Goal: Navigation & Orientation: Understand site structure

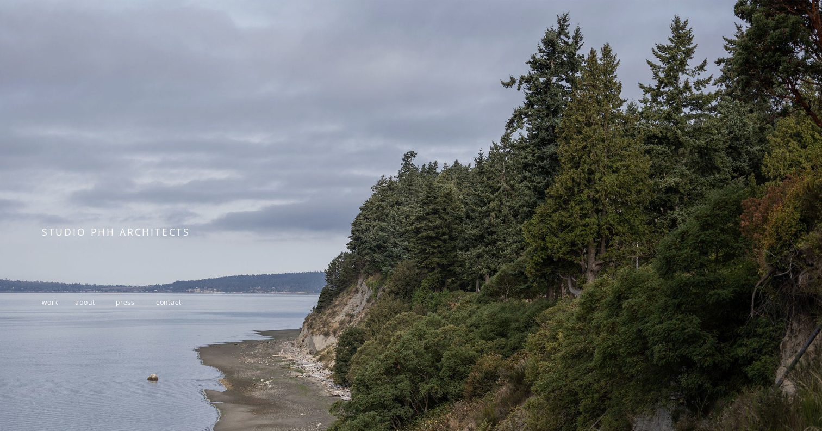
click at [173, 305] on span "contact" at bounding box center [169, 301] width 26 height 9
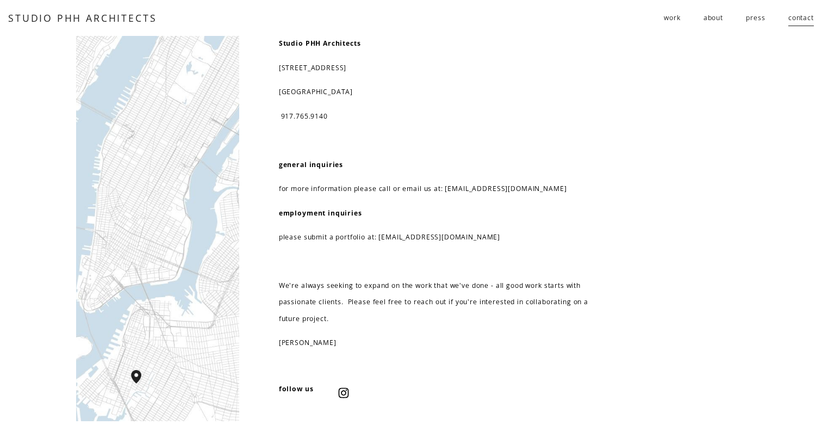
click at [757, 20] on link "press" at bounding box center [755, 18] width 19 height 18
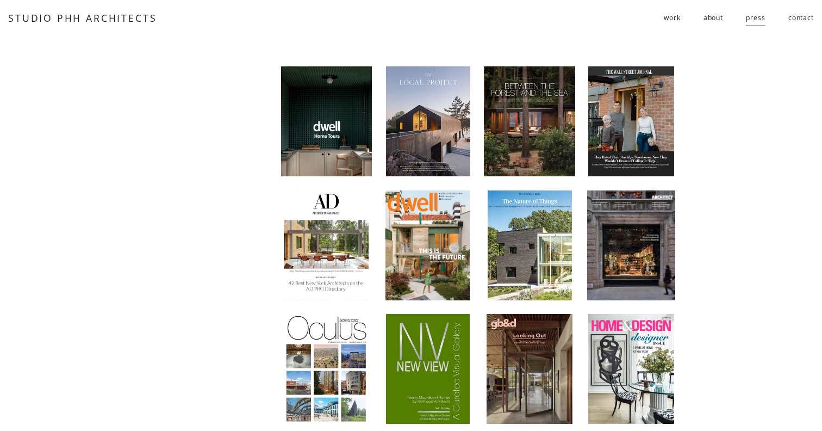
click at [711, 18] on link "about" at bounding box center [714, 18] width 20 height 18
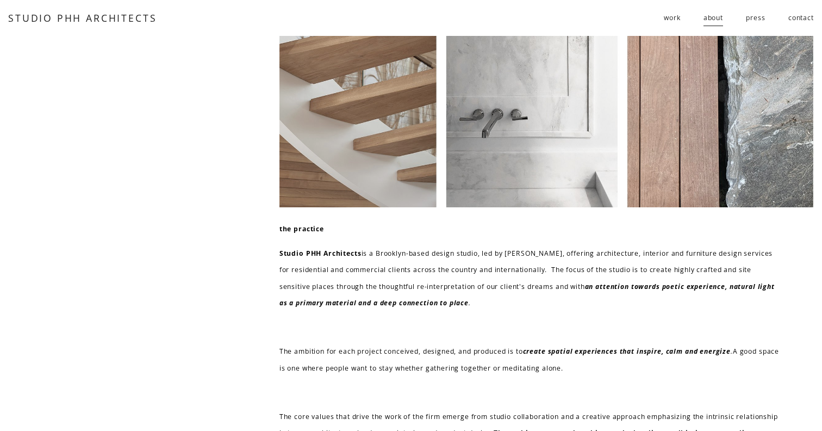
click at [0, 0] on span "follies" at bounding box center [0, 0] width 0 height 0
